Goal: Task Accomplishment & Management: Complete application form

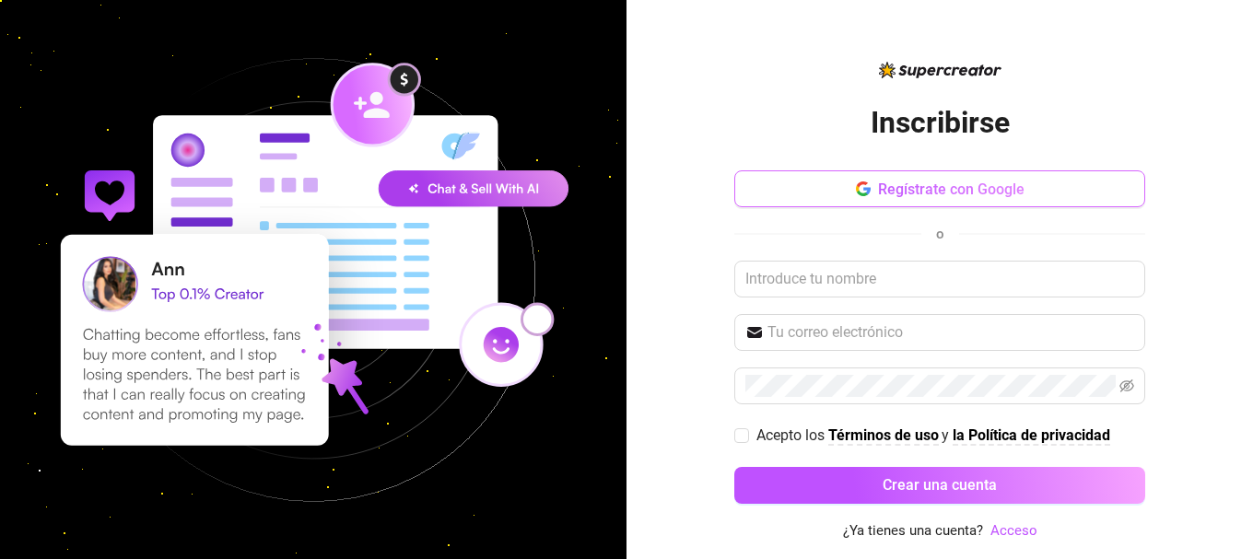
scroll to position [4815, 0]
click at [993, 191] on font "Regístrate con Google" at bounding box center [951, 190] width 147 height 18
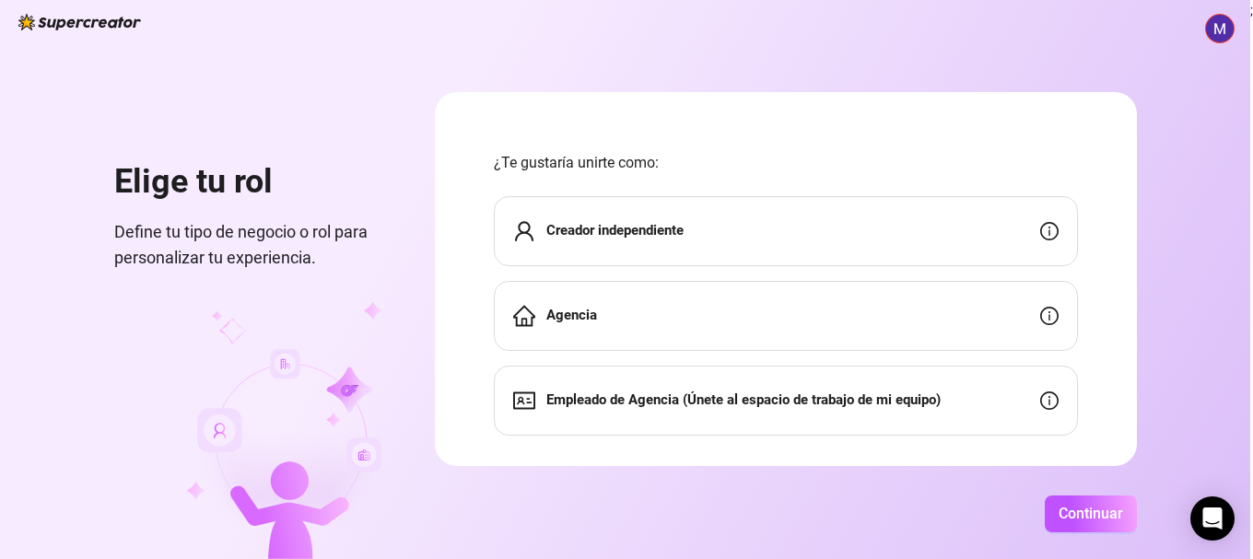
click at [592, 229] on font "Creador independiente" at bounding box center [614, 230] width 137 height 17
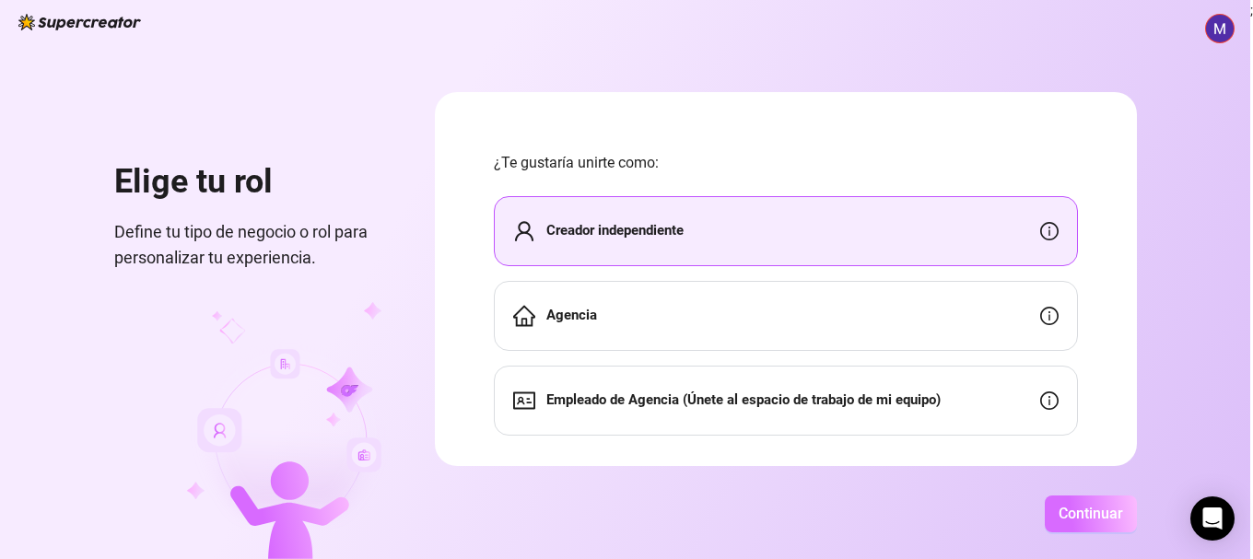
click at [1100, 518] on font "Continuar" at bounding box center [1091, 514] width 64 height 18
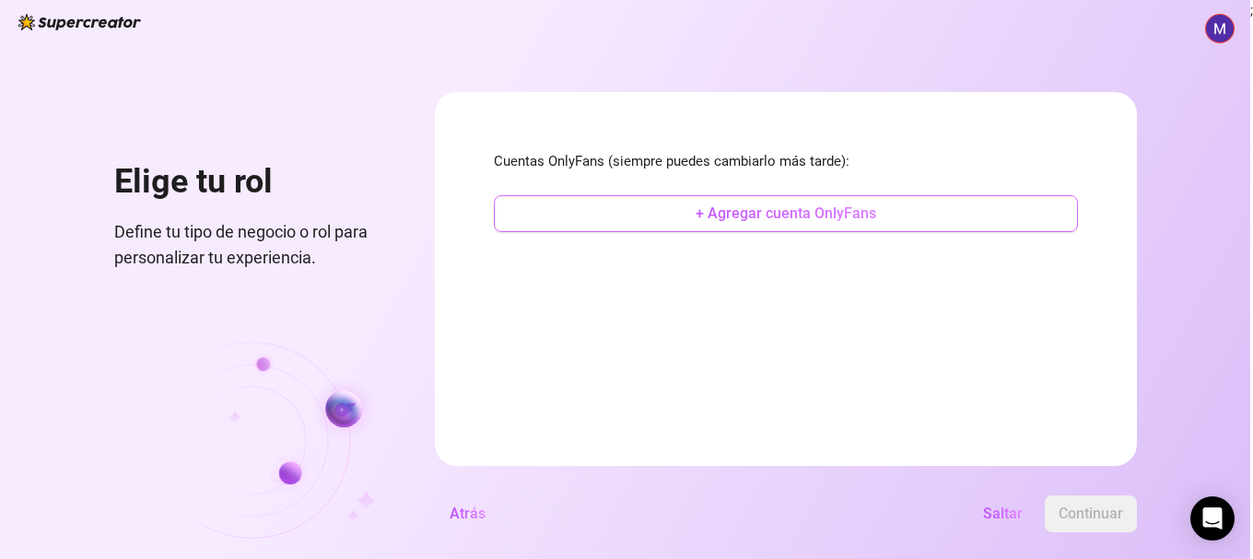
click at [790, 206] on font "+ Agregar cuenta OnlyFans" at bounding box center [786, 214] width 181 height 18
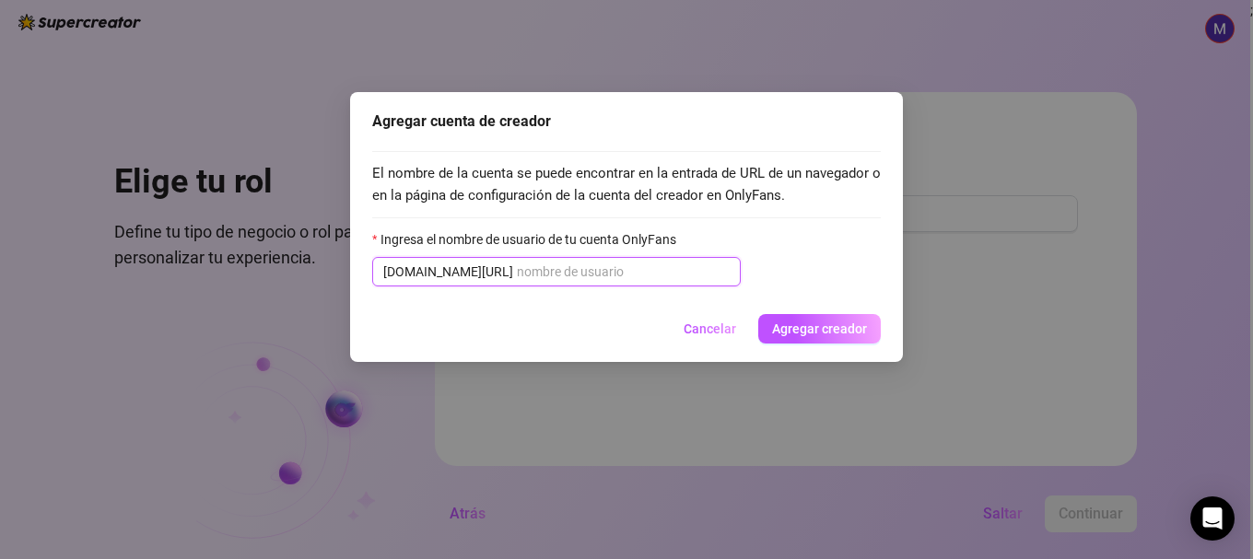
paste input "just_us_4"
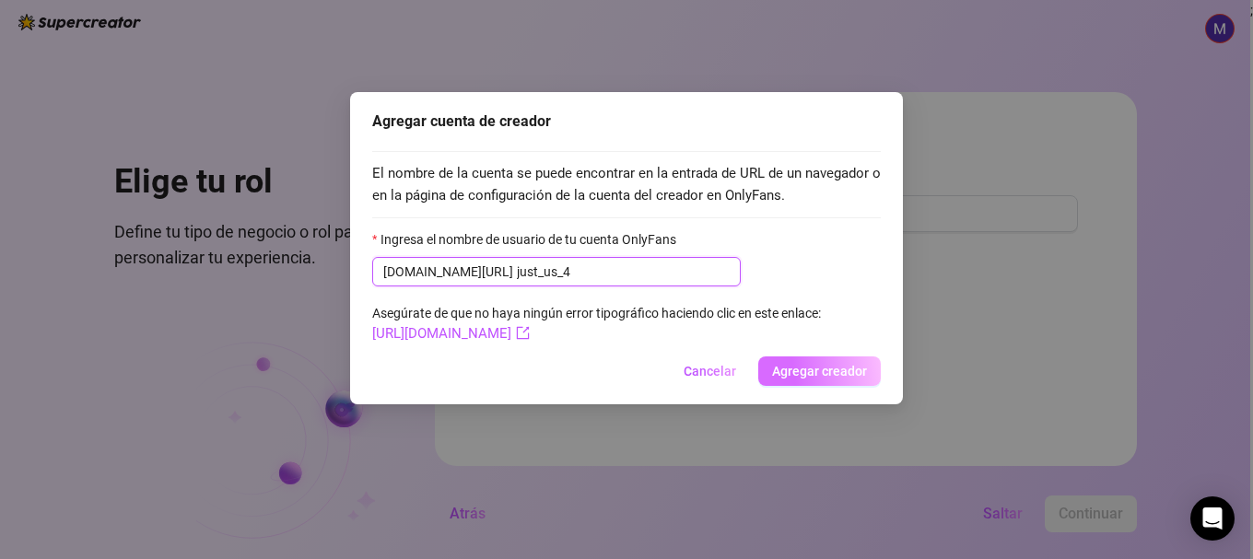
type input "just_us_4"
click at [828, 373] on font "Agregar creador" at bounding box center [819, 371] width 95 height 15
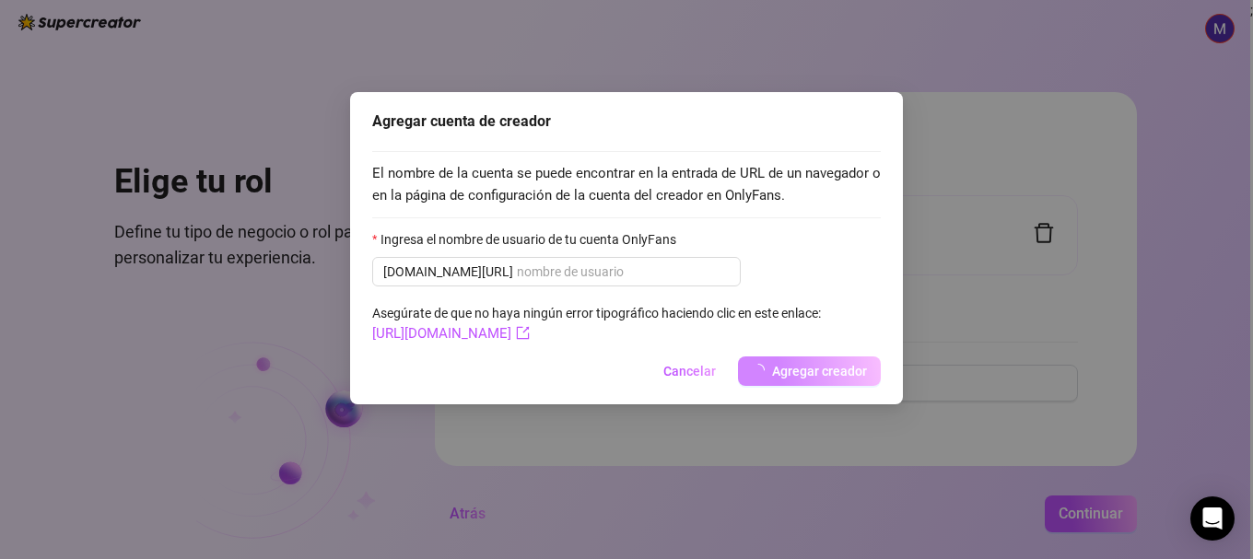
click at [487, 339] on div "Agregar cuenta de creador El nombre de la cuenta se puede encontrar en la entra…" at bounding box center [626, 279] width 1253 height 559
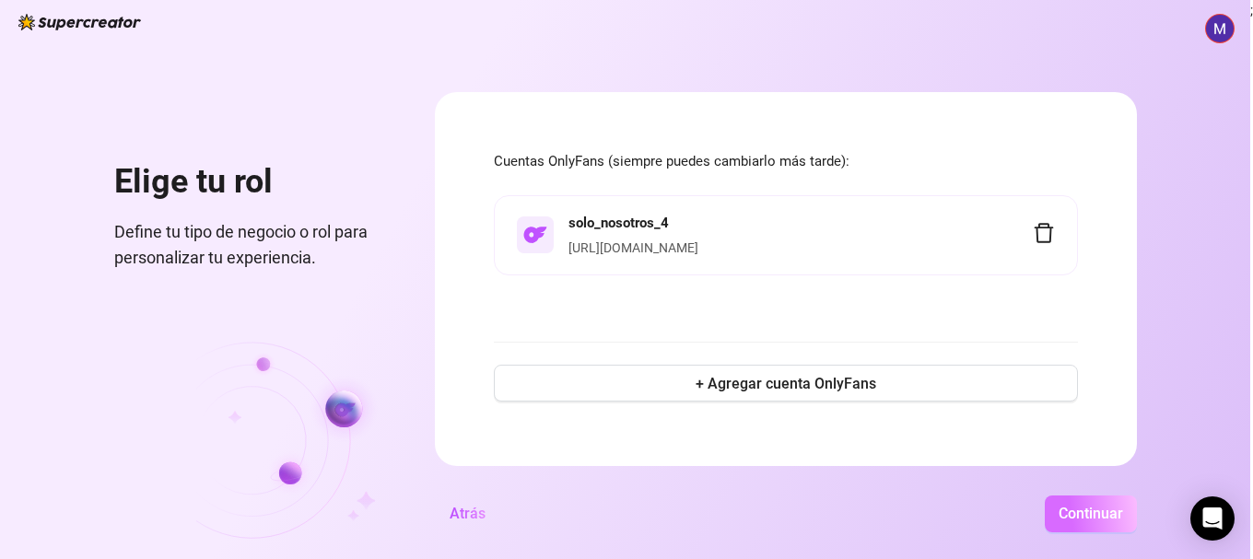
click at [1077, 506] on font "Continuar" at bounding box center [1091, 514] width 64 height 18
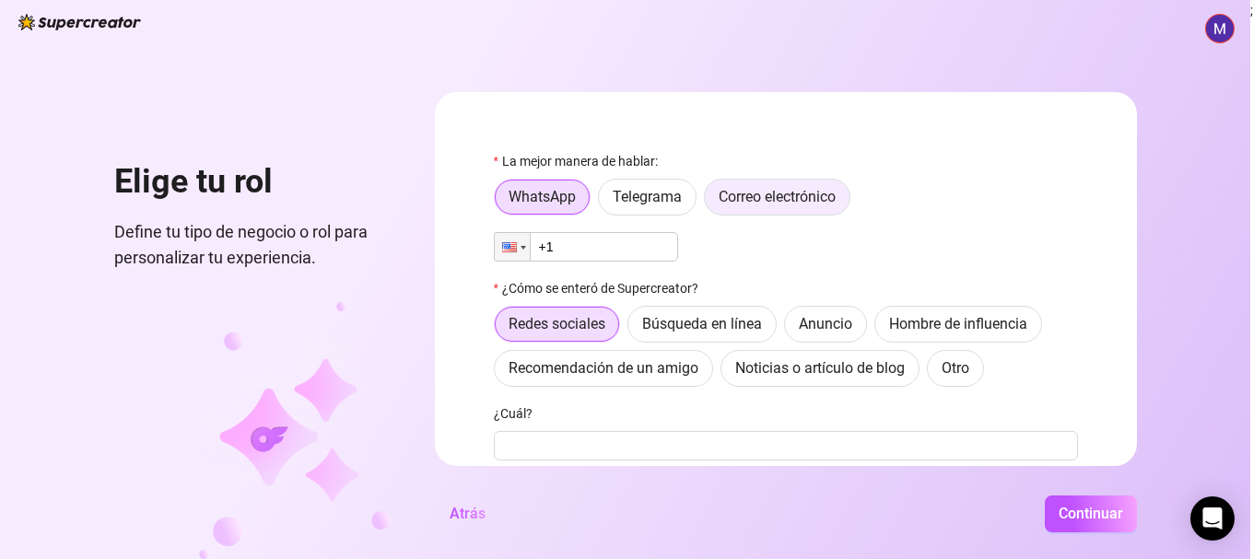
click at [797, 202] on font "Correo electrónico" at bounding box center [777, 197] width 117 height 18
click at [709, 202] on input "Correo electrónico" at bounding box center [709, 202] width 0 height 0
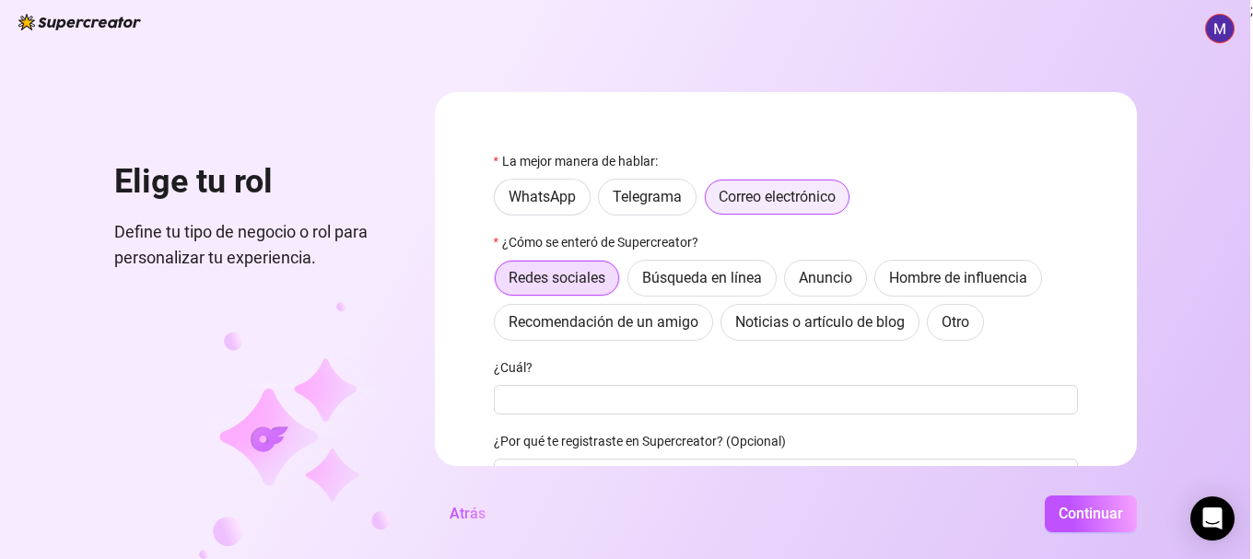
click at [780, 196] on font "Correo electrónico" at bounding box center [777, 197] width 117 height 18
click at [710, 203] on input "Correo electrónico" at bounding box center [710, 203] width 0 height 0
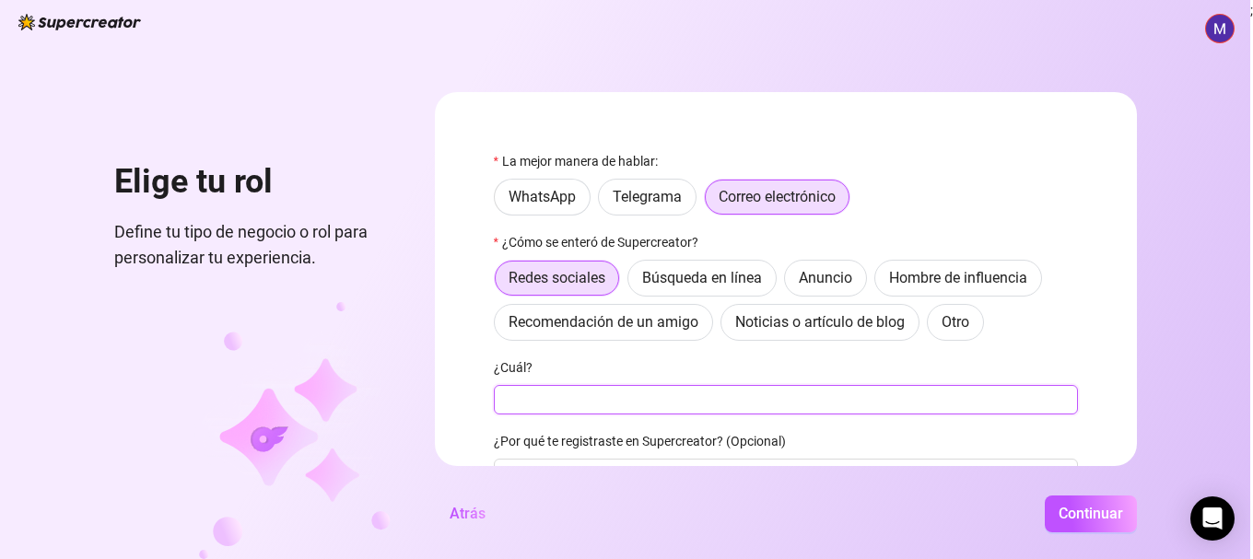
click at [552, 393] on input "¿Cuál?" at bounding box center [786, 399] width 584 height 29
type input "OPEN IA"
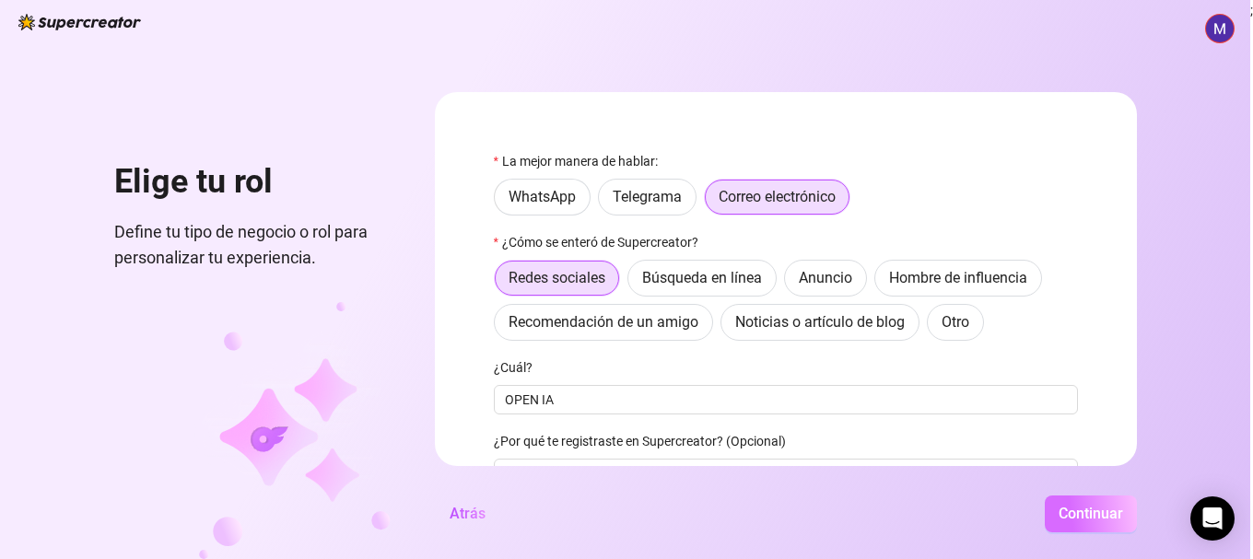
click at [1077, 516] on font "Continuar" at bounding box center [1091, 514] width 64 height 18
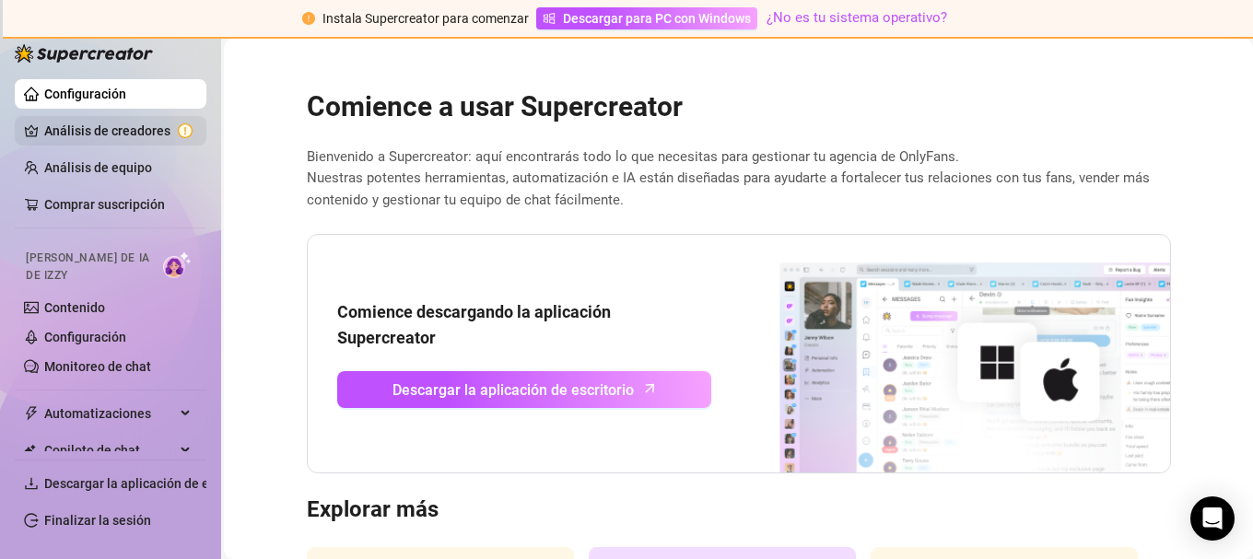
click at [122, 131] on link "Análisis de creadores" at bounding box center [118, 130] width 148 height 29
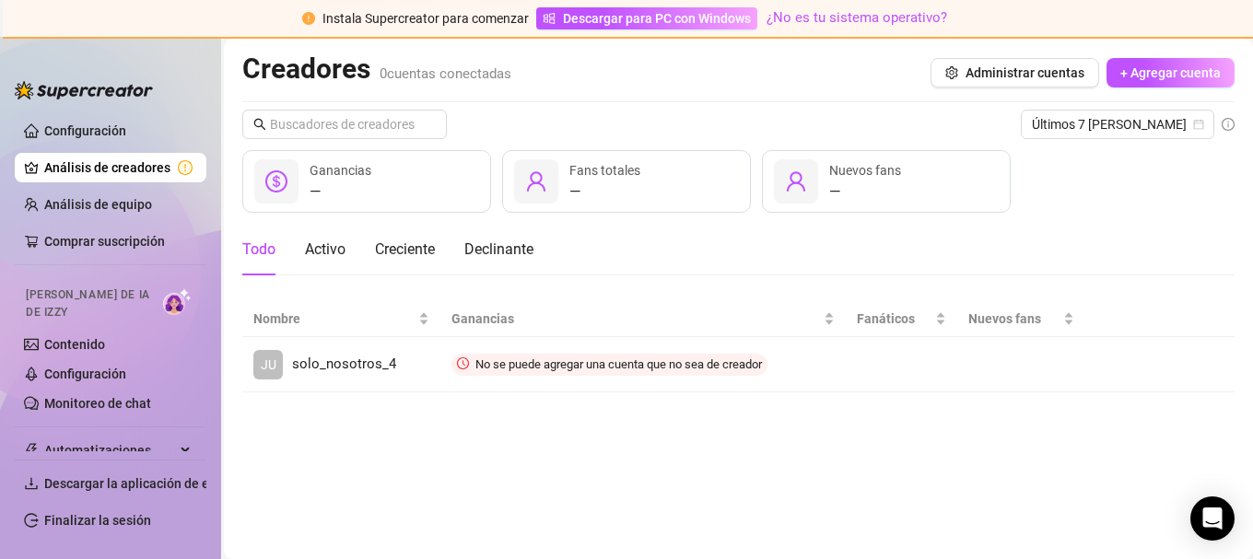
click at [511, 81] on font "cuentas conectadas" at bounding box center [449, 73] width 124 height 17
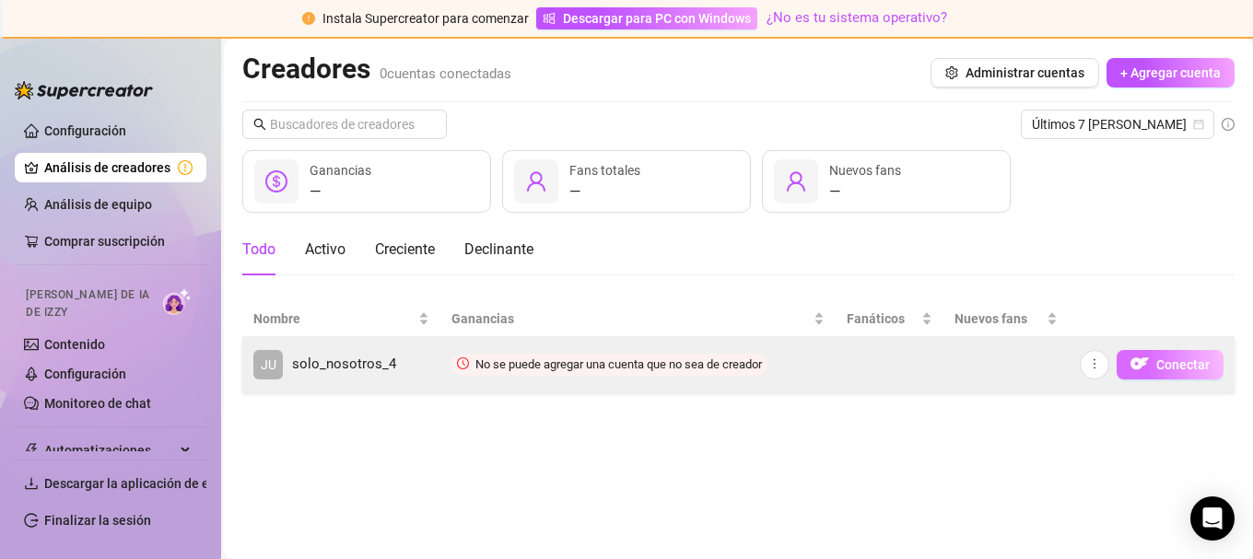
click at [1167, 369] on font "Conectar" at bounding box center [1182, 365] width 53 height 15
click at [1093, 364] on icon "más" at bounding box center [1094, 364] width 13 height 13
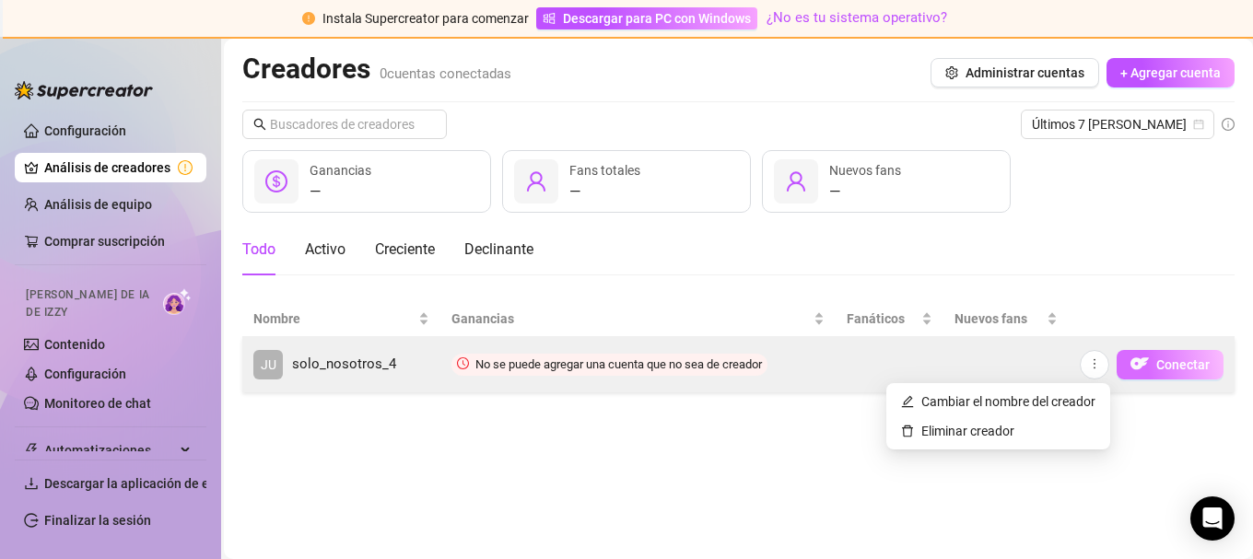
click at [1187, 367] on font "Conectar" at bounding box center [1182, 365] width 53 height 15
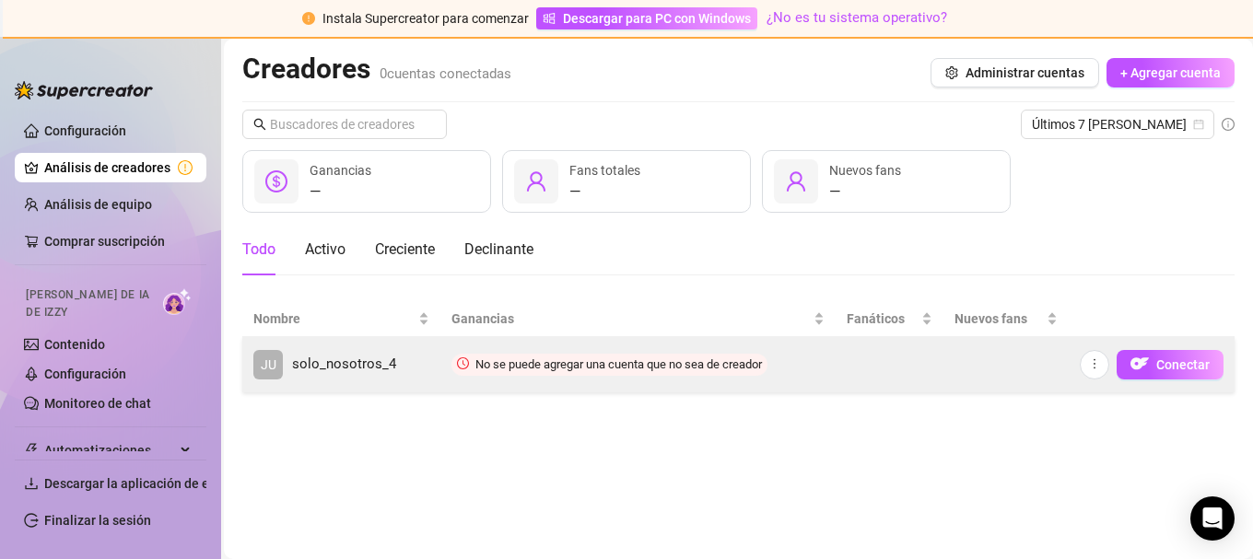
click at [343, 362] on font "solo_nosotros_4" at bounding box center [344, 364] width 104 height 17
click at [1176, 366] on font "Conectar" at bounding box center [1182, 365] width 53 height 15
click at [1175, 366] on font "Conectar" at bounding box center [1182, 365] width 53 height 15
